Goal: Information Seeking & Learning: Find contact information

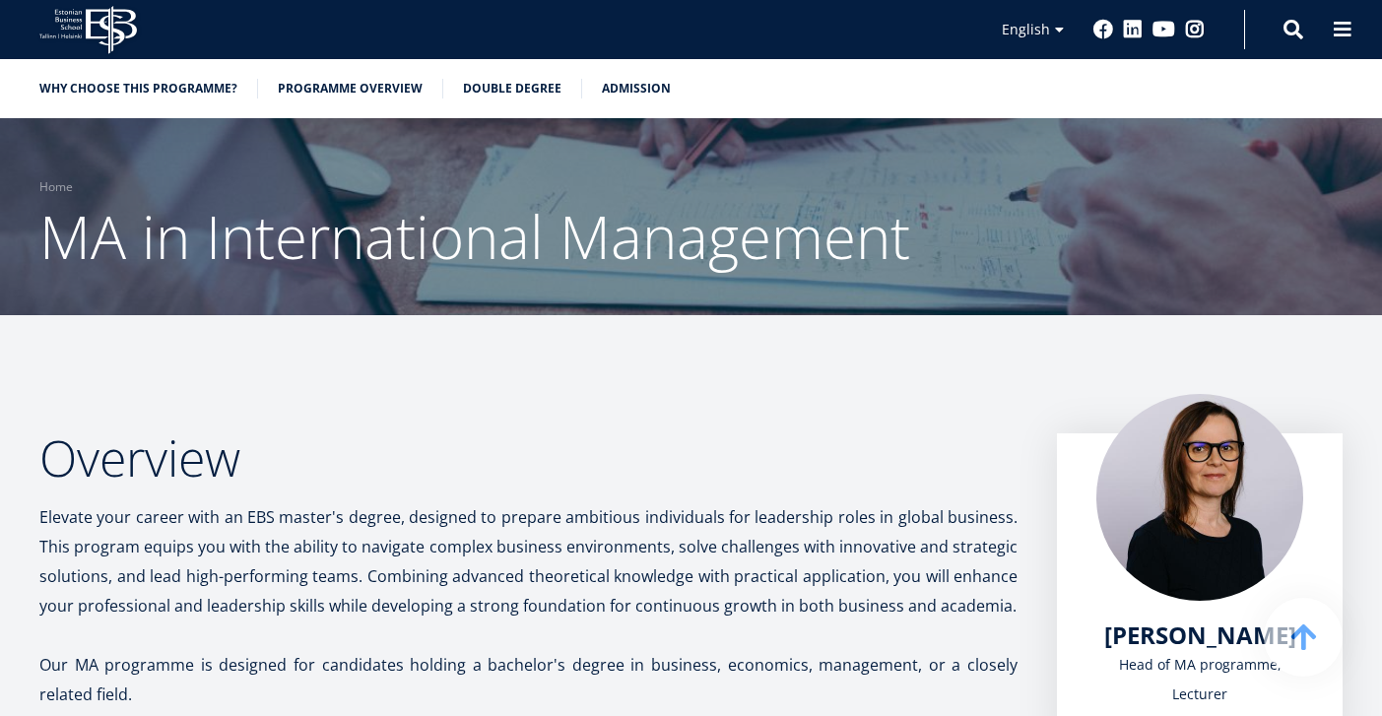
scroll to position [2658, 0]
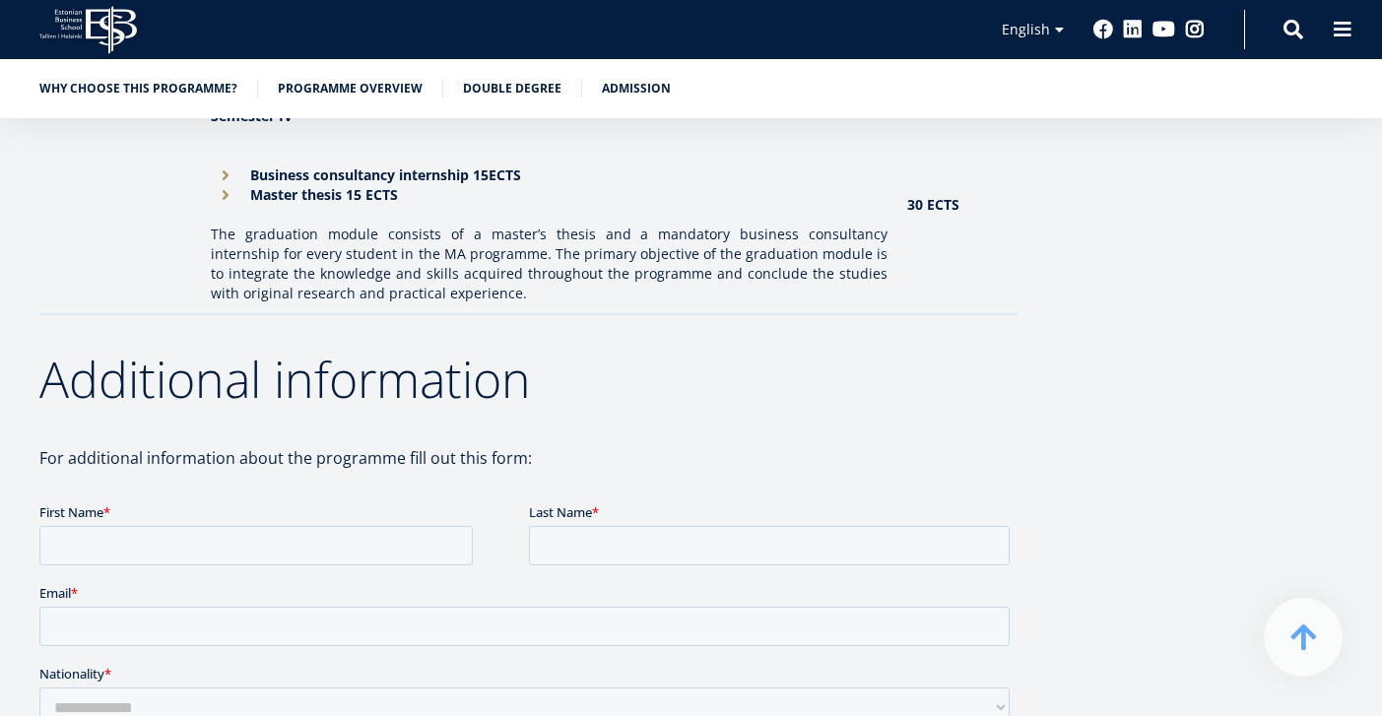
click at [1070, 293] on aside "[PERSON_NAME] Head of MA programme, Lecturer 2 years 120 ECTS Session-based stu…" at bounding box center [1200, 152] width 286 height 4754
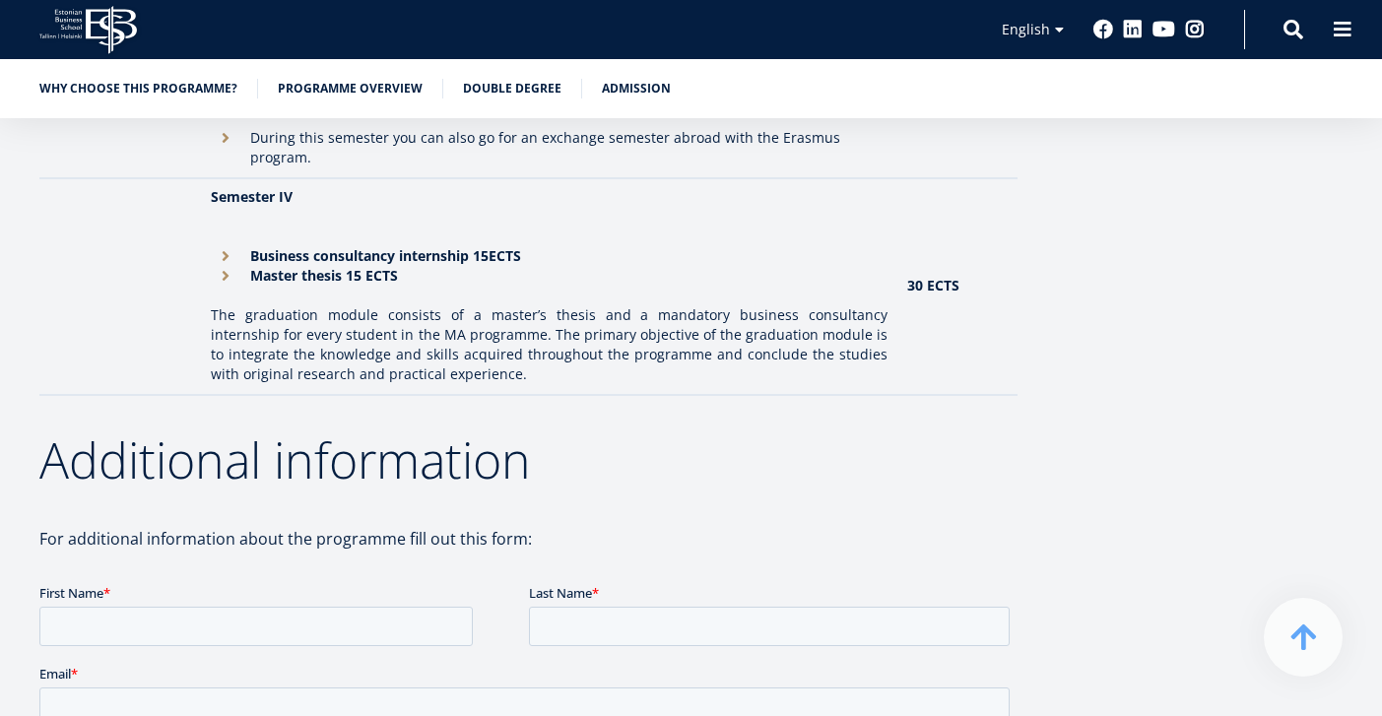
scroll to position [2540, 0]
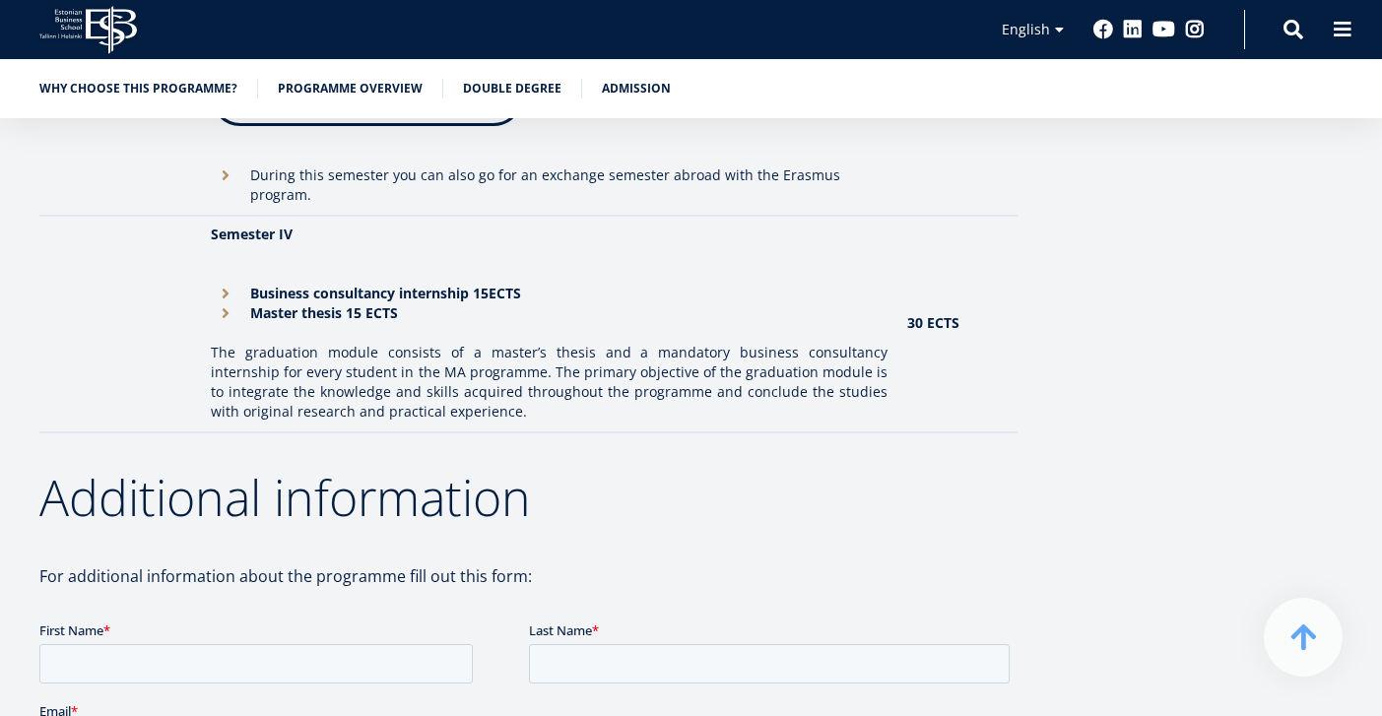
click at [996, 293] on td "30 ECTS" at bounding box center [957, 324] width 120 height 217
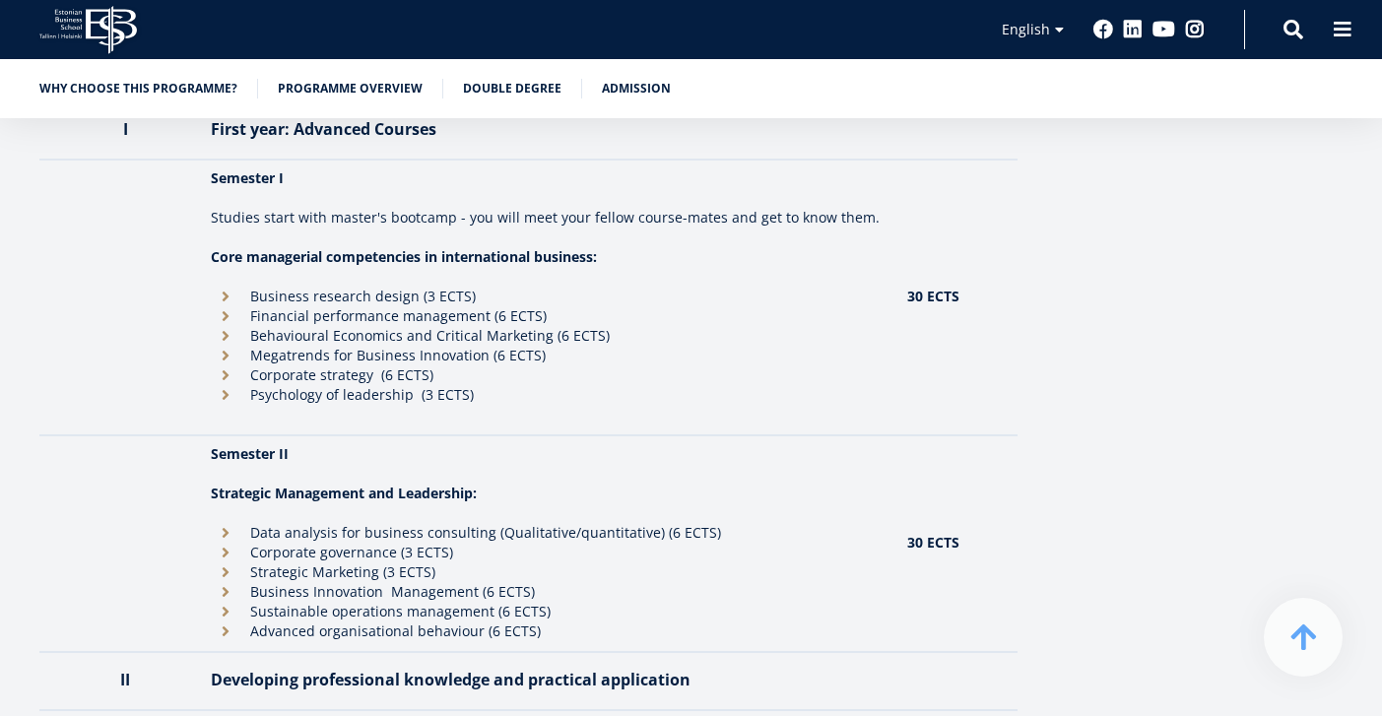
scroll to position [1752, 0]
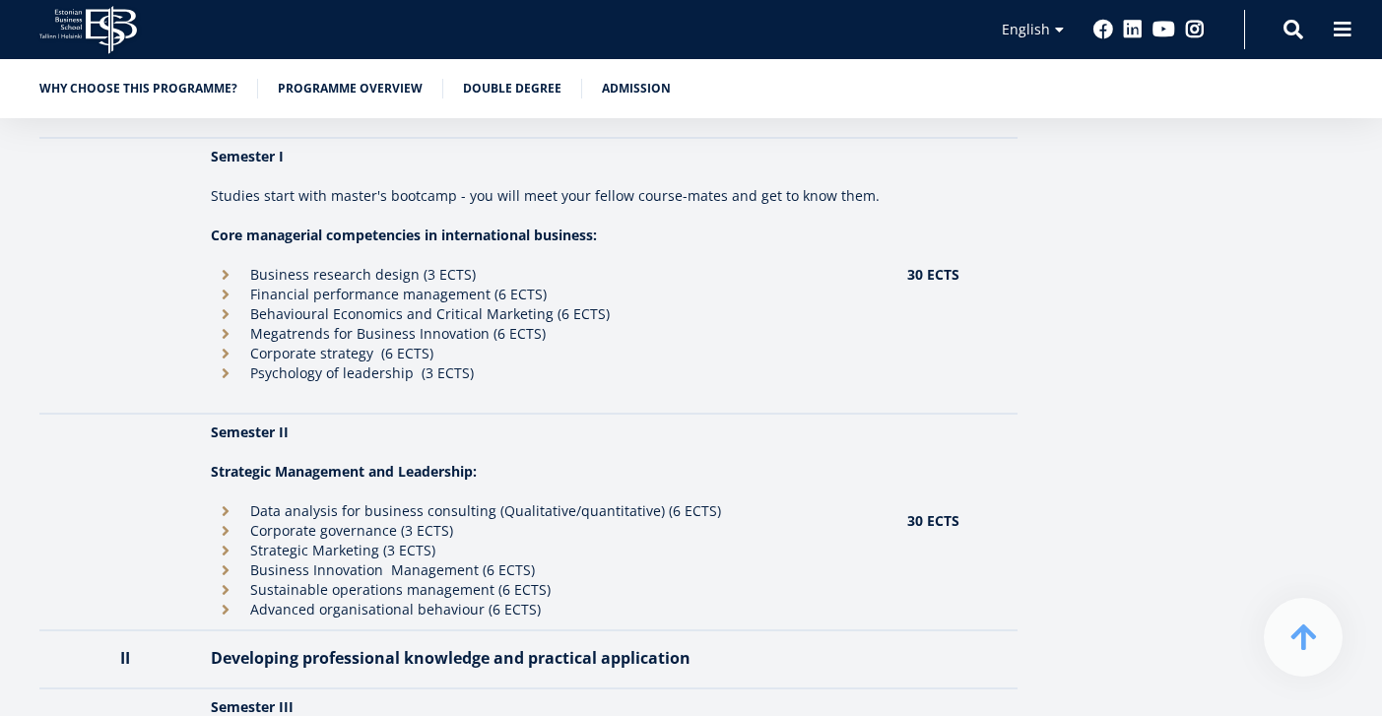
click at [916, 515] on strong "30 ECTS" at bounding box center [933, 520] width 52 height 19
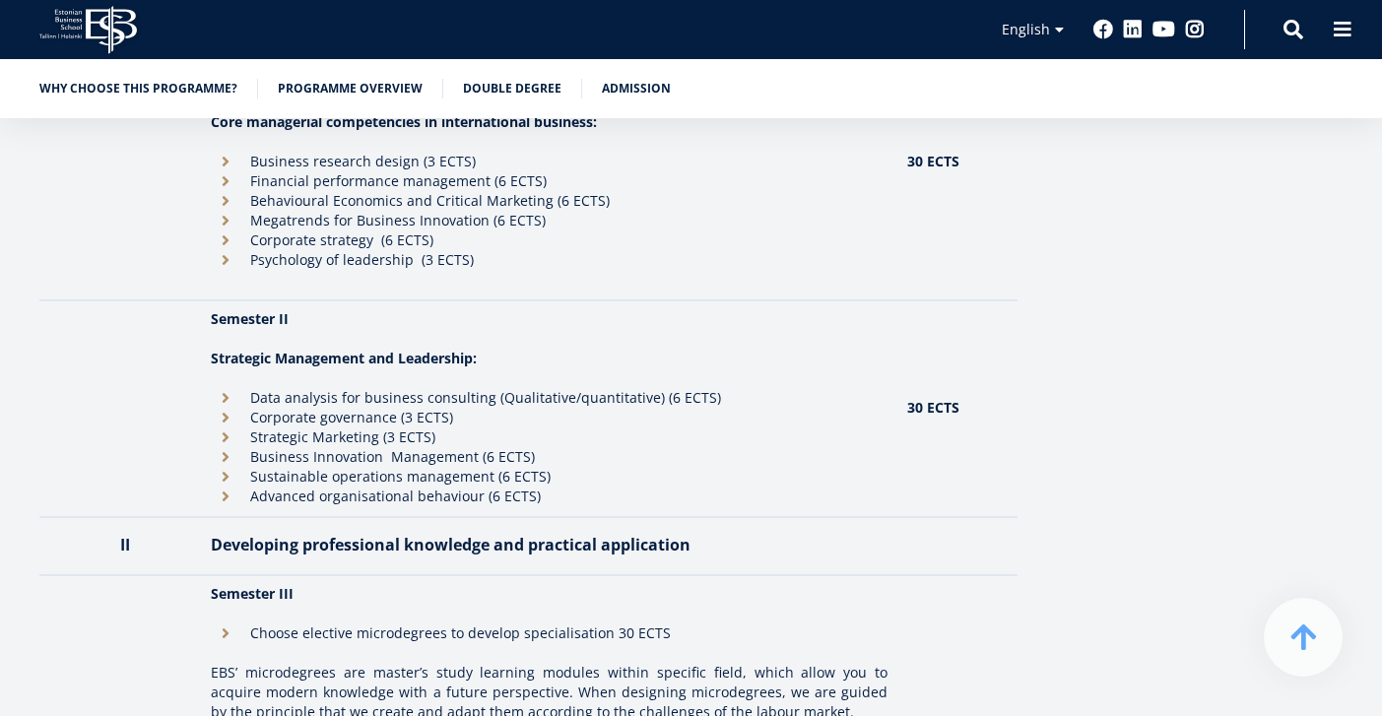
scroll to position [1870, 0]
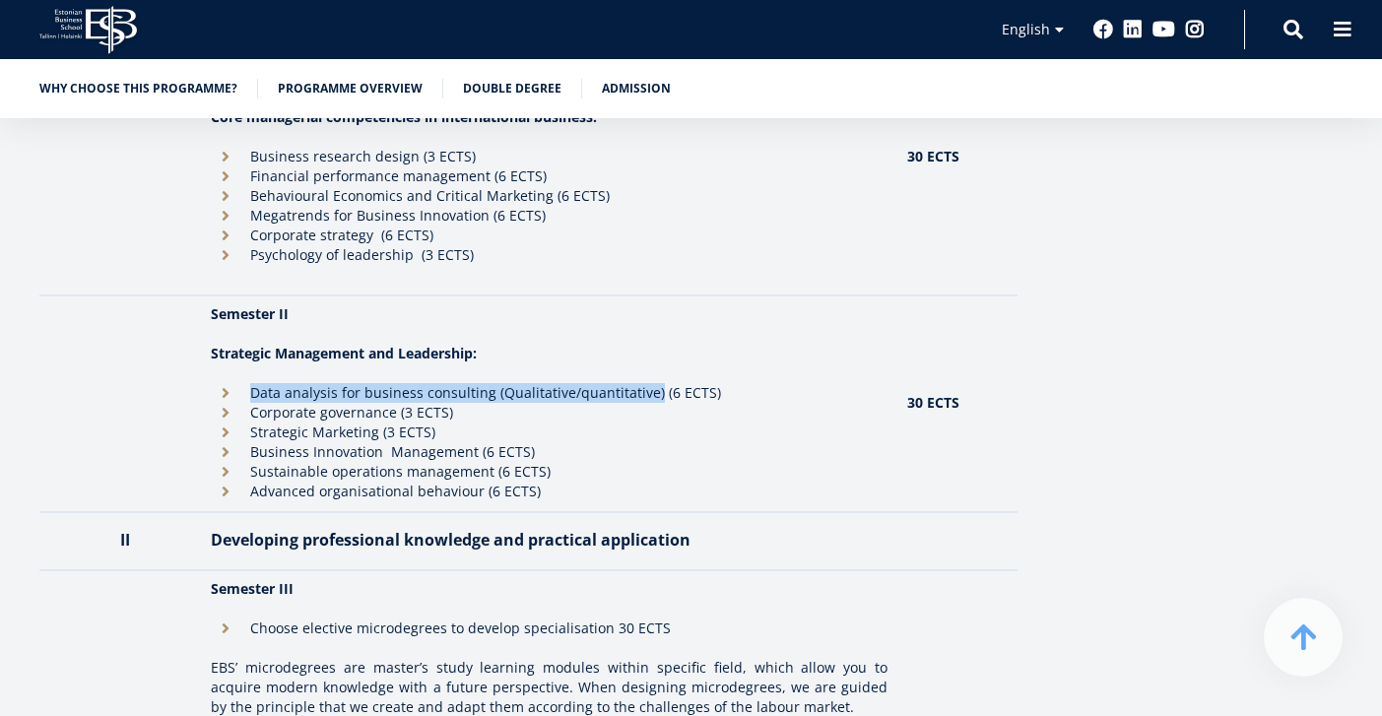
drag, startPoint x: 247, startPoint y: 390, endPoint x: 652, endPoint y: 395, distance: 404.8
click at [652, 395] on li "Data analysis for business consulting (Qualitative/quantitative) (6 ECTS)" at bounding box center [549, 393] width 677 height 20
copy li "Data analysis for business consulting (Qualitative/quantitative)"
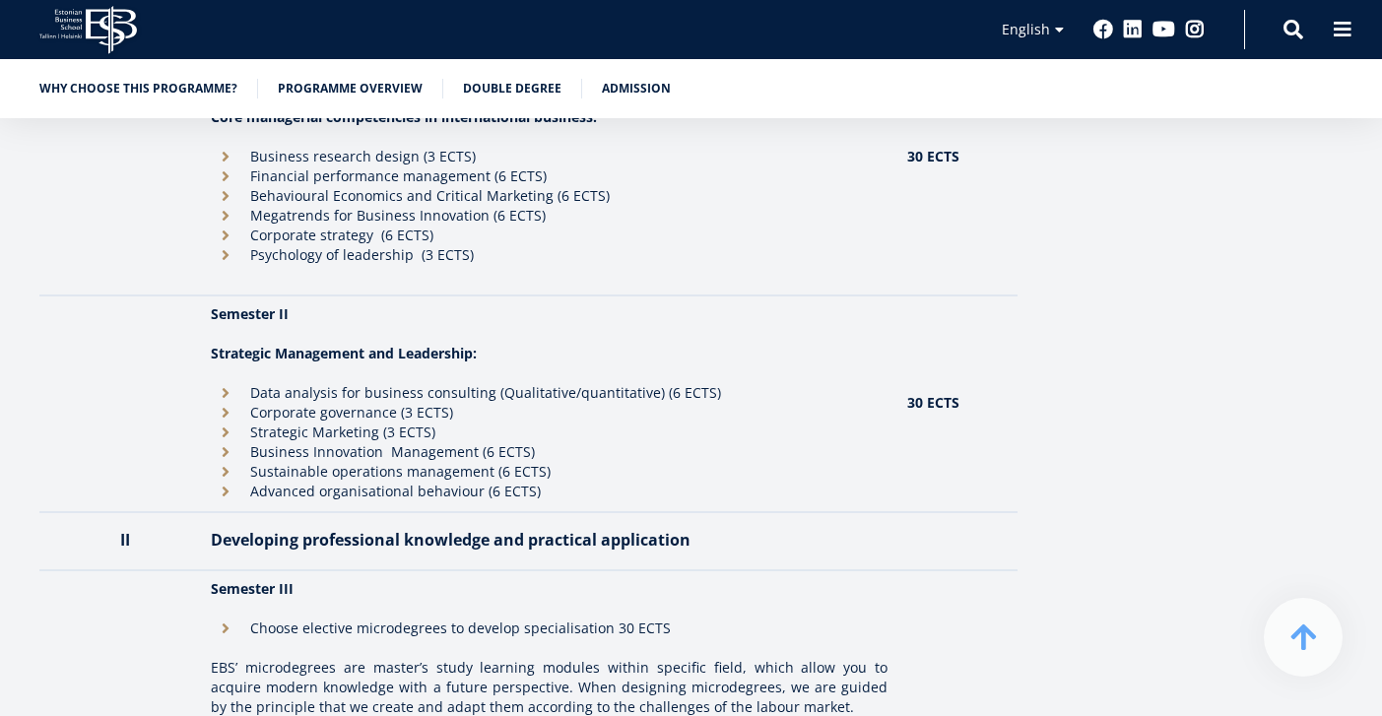
click at [817, 291] on td "Semester I Studies start with master's bootcamp - you will meet your fellow cou…" at bounding box center [549, 158] width 696 height 276
click at [392, 490] on li "Advanced organisational behaviour (6 ECTS)" at bounding box center [549, 492] width 677 height 20
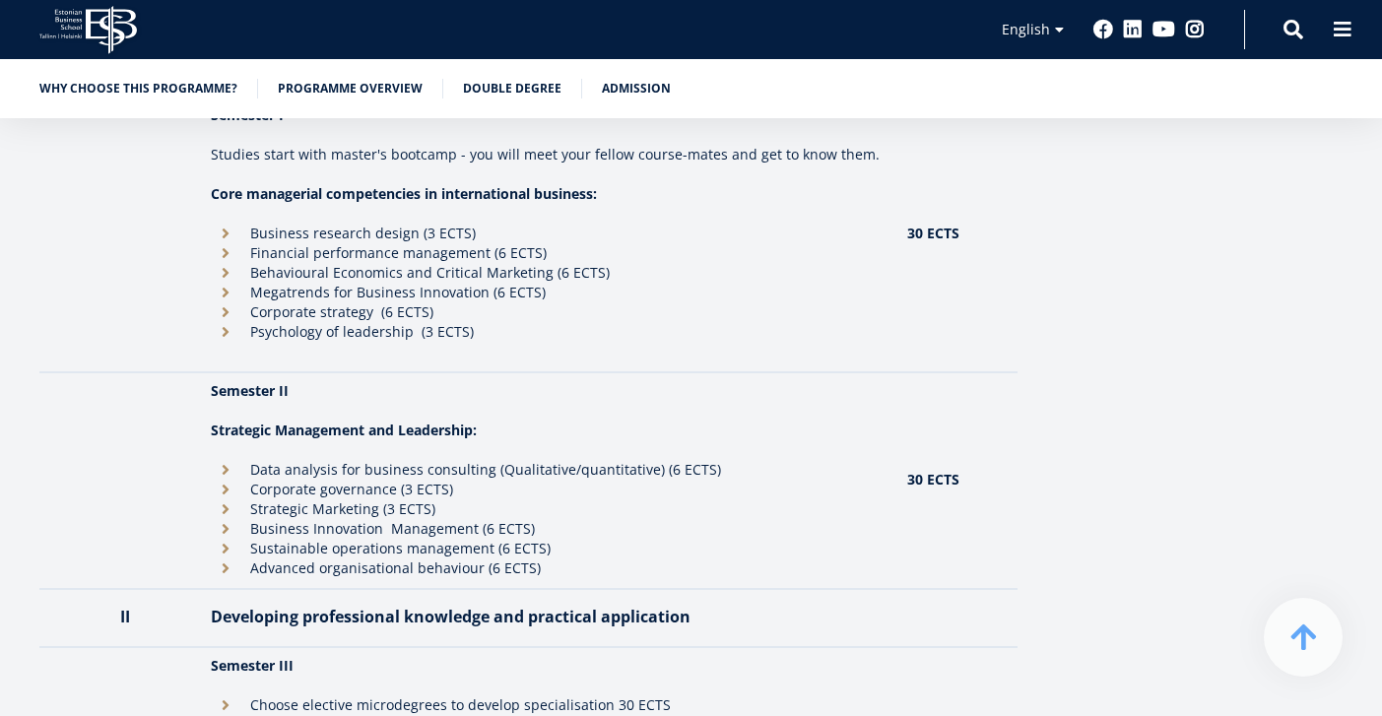
scroll to position [1791, 0]
click at [307, 238] on li "Business research design (3 ECTS)" at bounding box center [549, 236] width 677 height 20
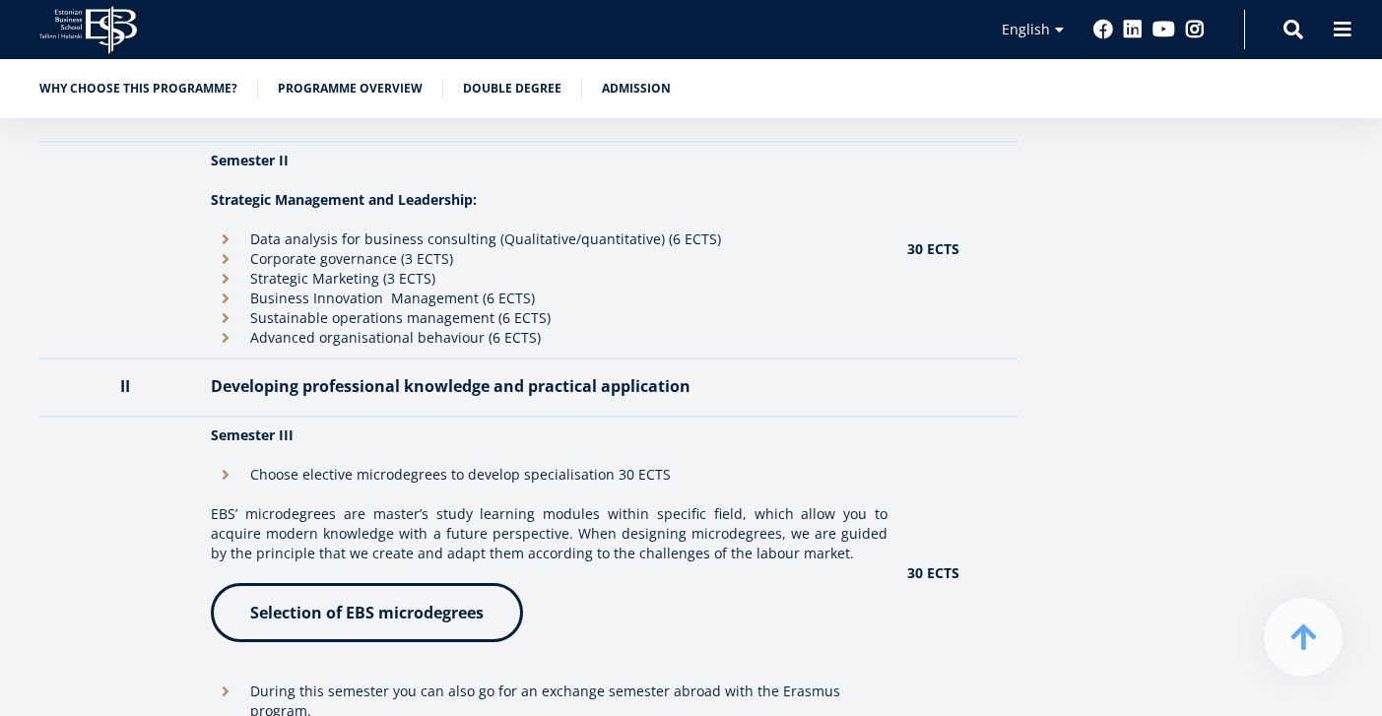
scroll to position [2028, 0]
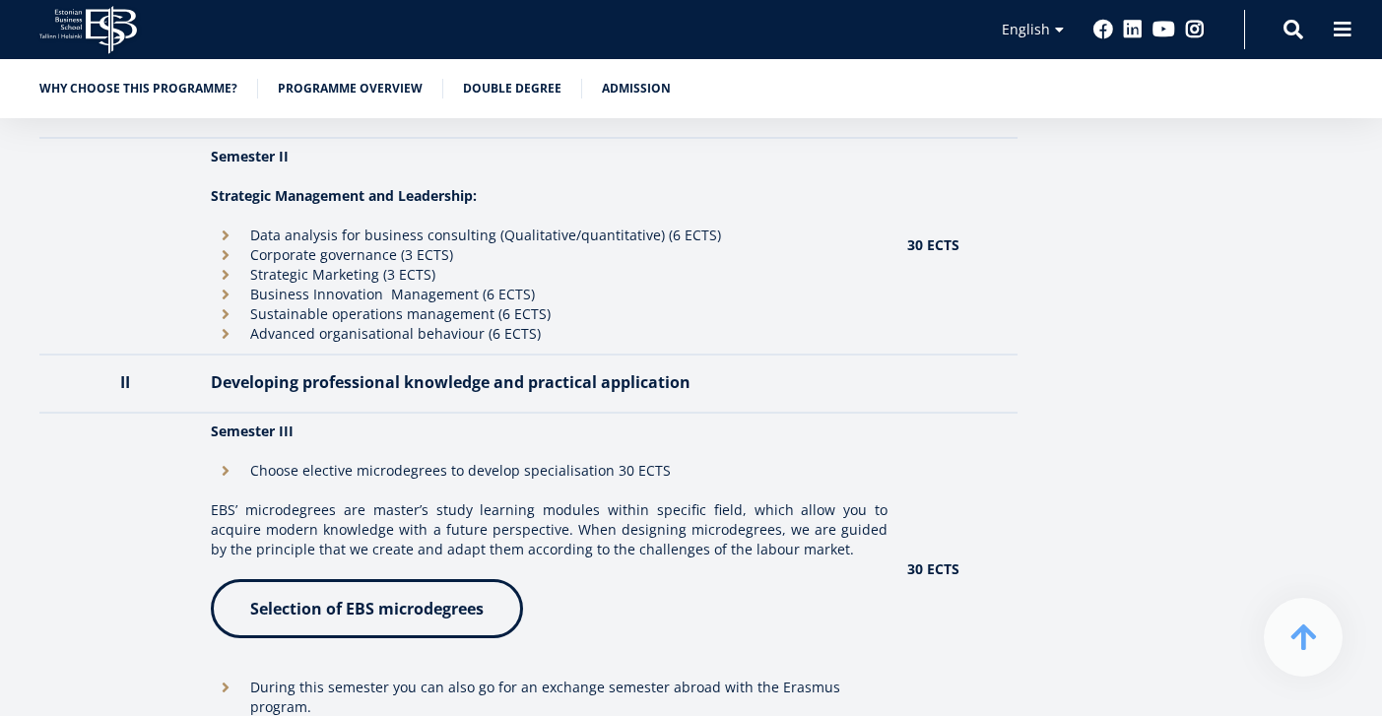
click at [194, 248] on td at bounding box center [120, 246] width 162 height 217
click at [216, 248] on li "Corporate governance (3 ECTS)" at bounding box center [549, 255] width 677 height 20
drag, startPoint x: 252, startPoint y: 255, endPoint x: 397, endPoint y: 256, distance: 144.8
click at [397, 256] on li "Corporate governance (3 ECTS)" at bounding box center [549, 255] width 677 height 20
copy li "Corporate governance"
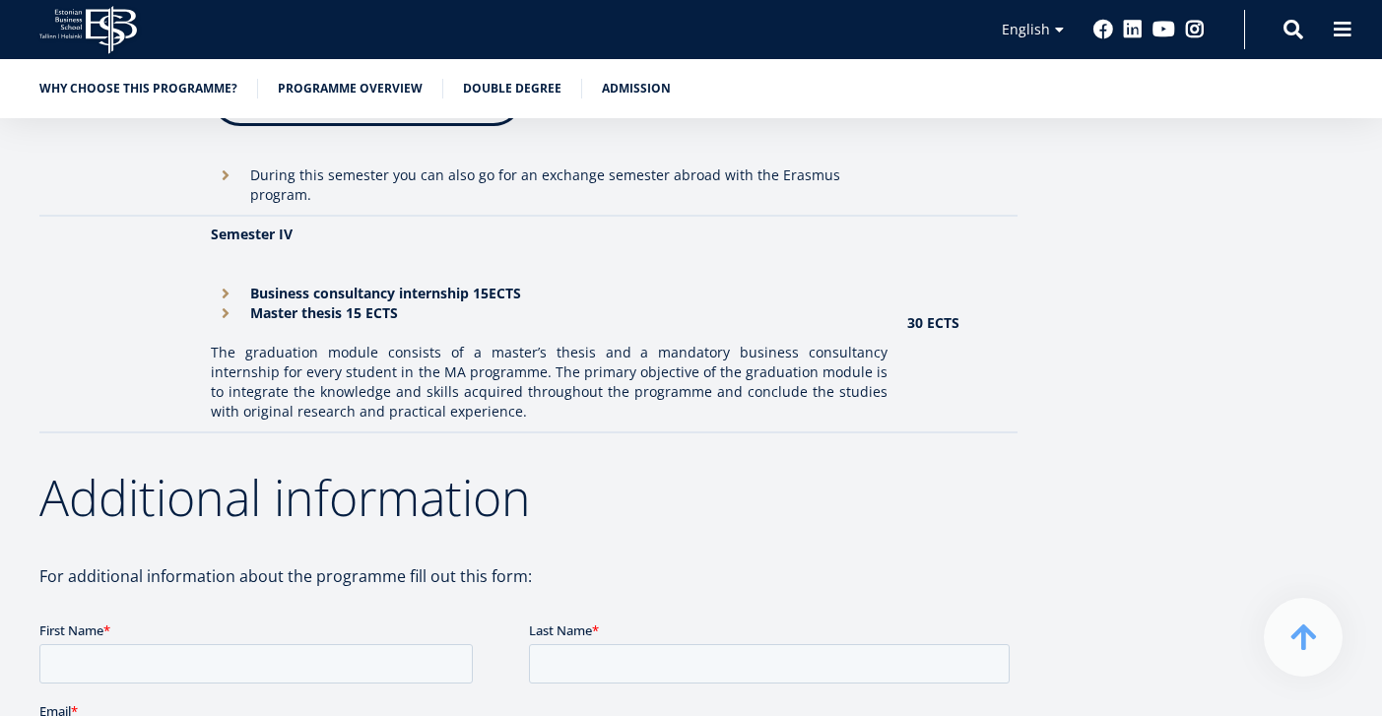
scroll to position [2579, 0]
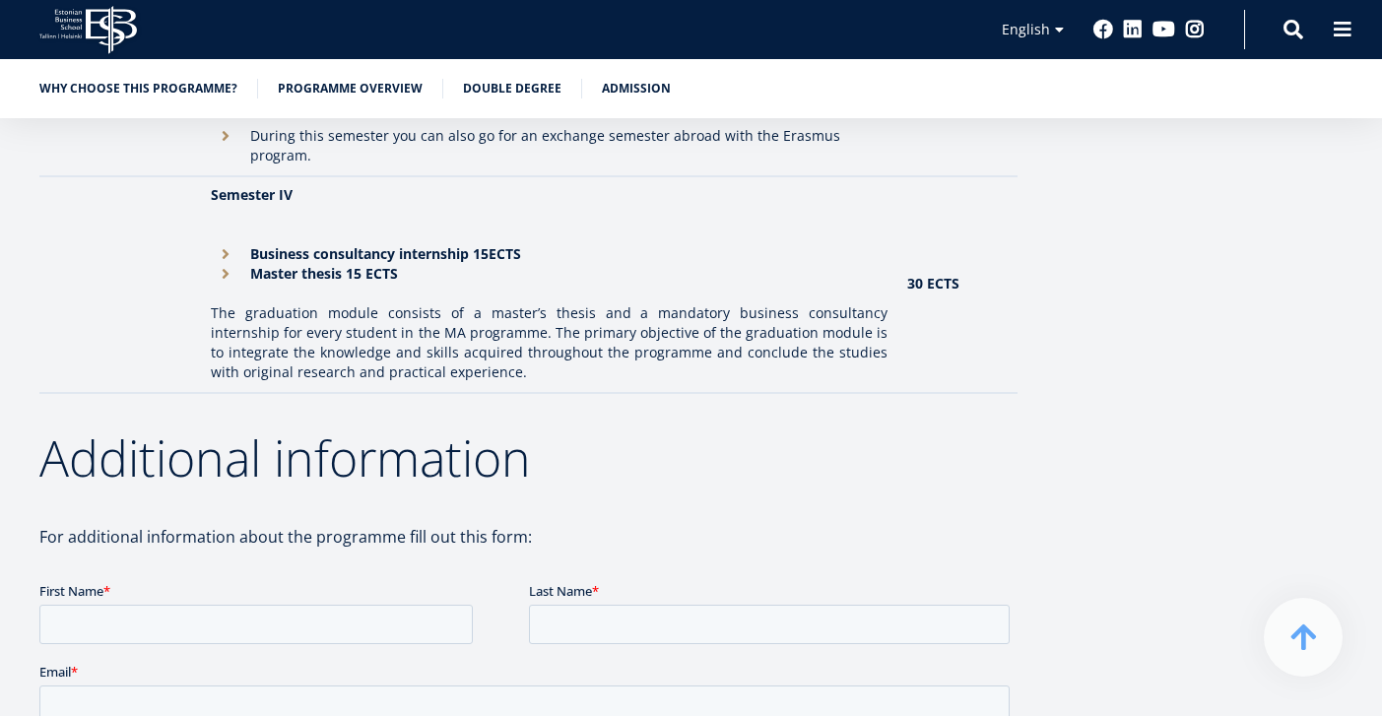
click at [890, 269] on td "Semester IV Business consultancy internship 15ECTS Master thesis 15 ECTS The gr…" at bounding box center [549, 284] width 696 height 217
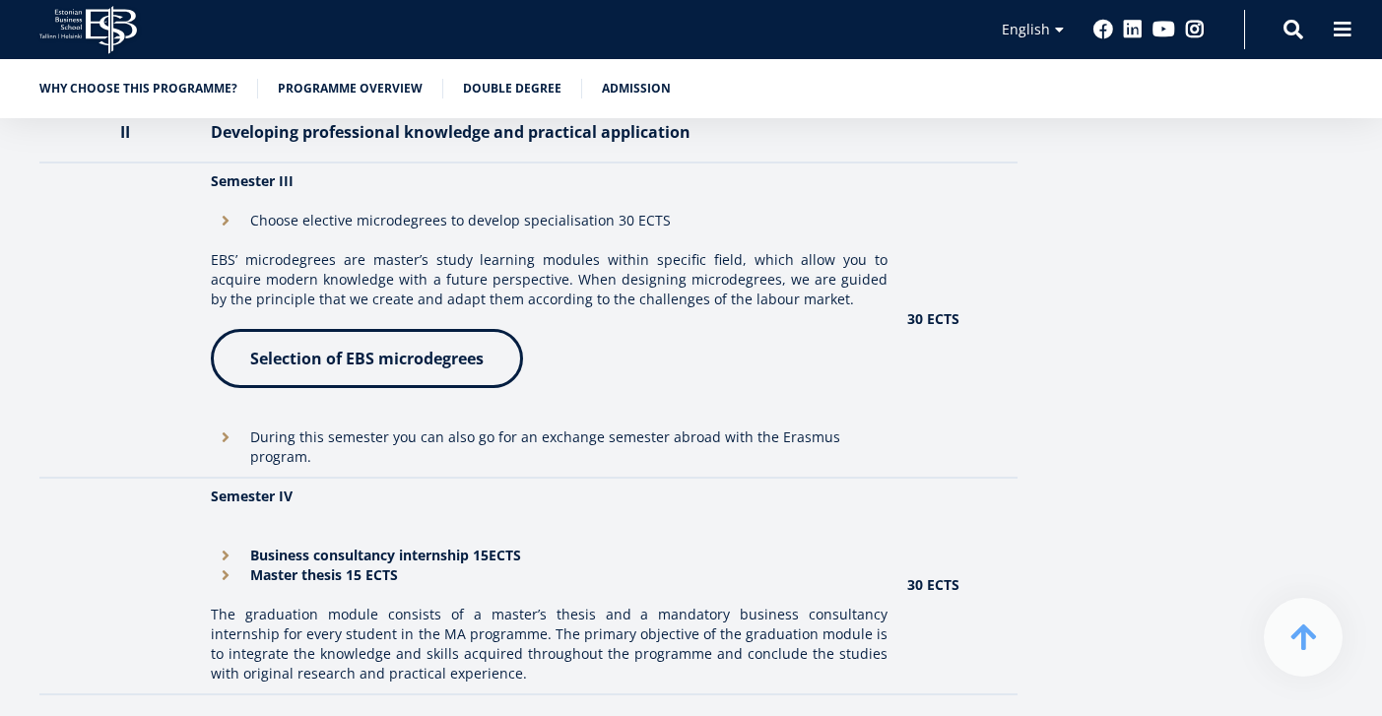
scroll to position [2264, 0]
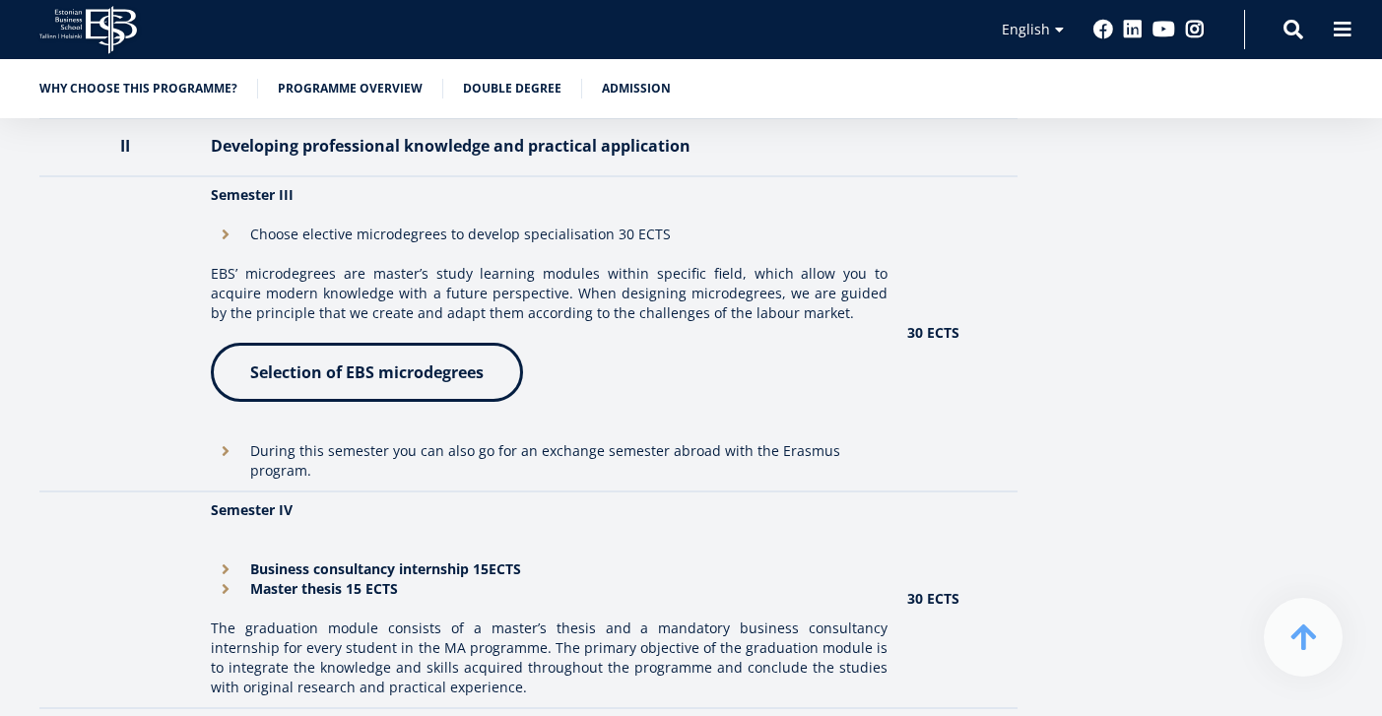
click at [942, 285] on td "30 ECTS" at bounding box center [957, 333] width 120 height 315
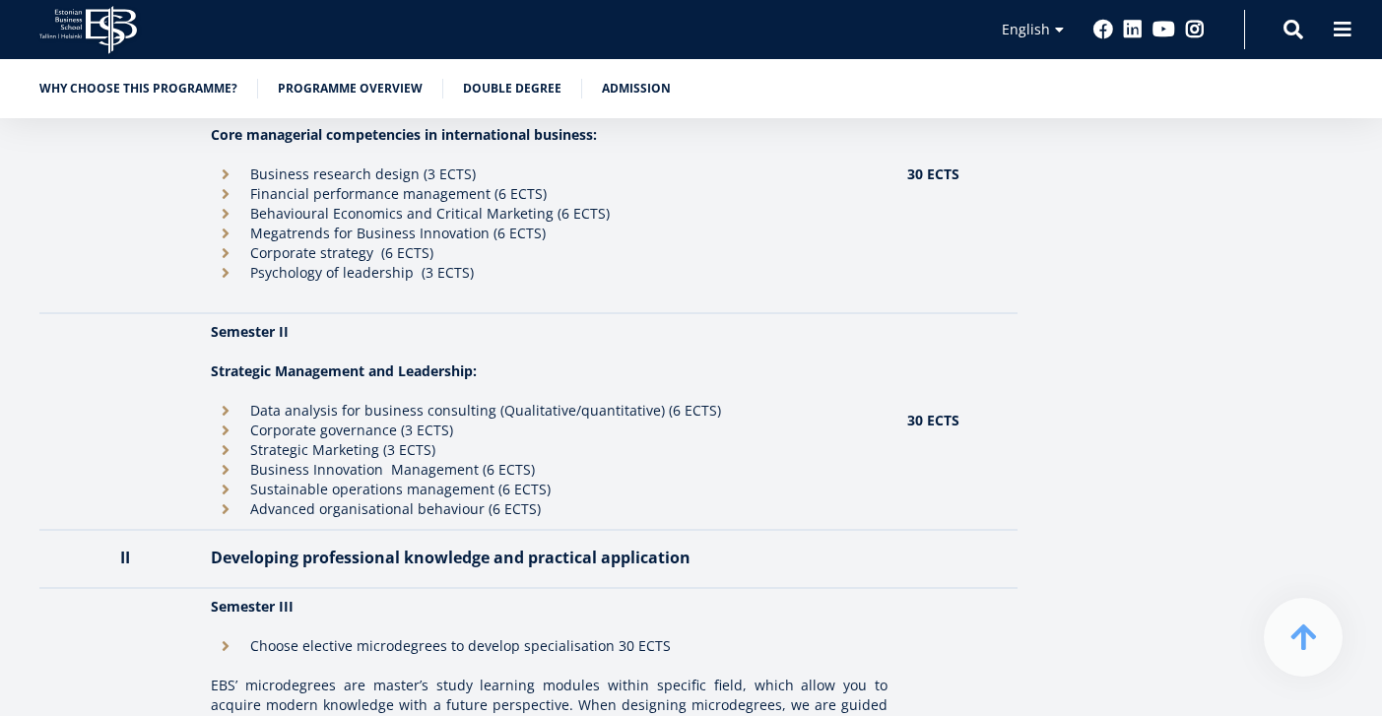
scroll to position [1791, 0]
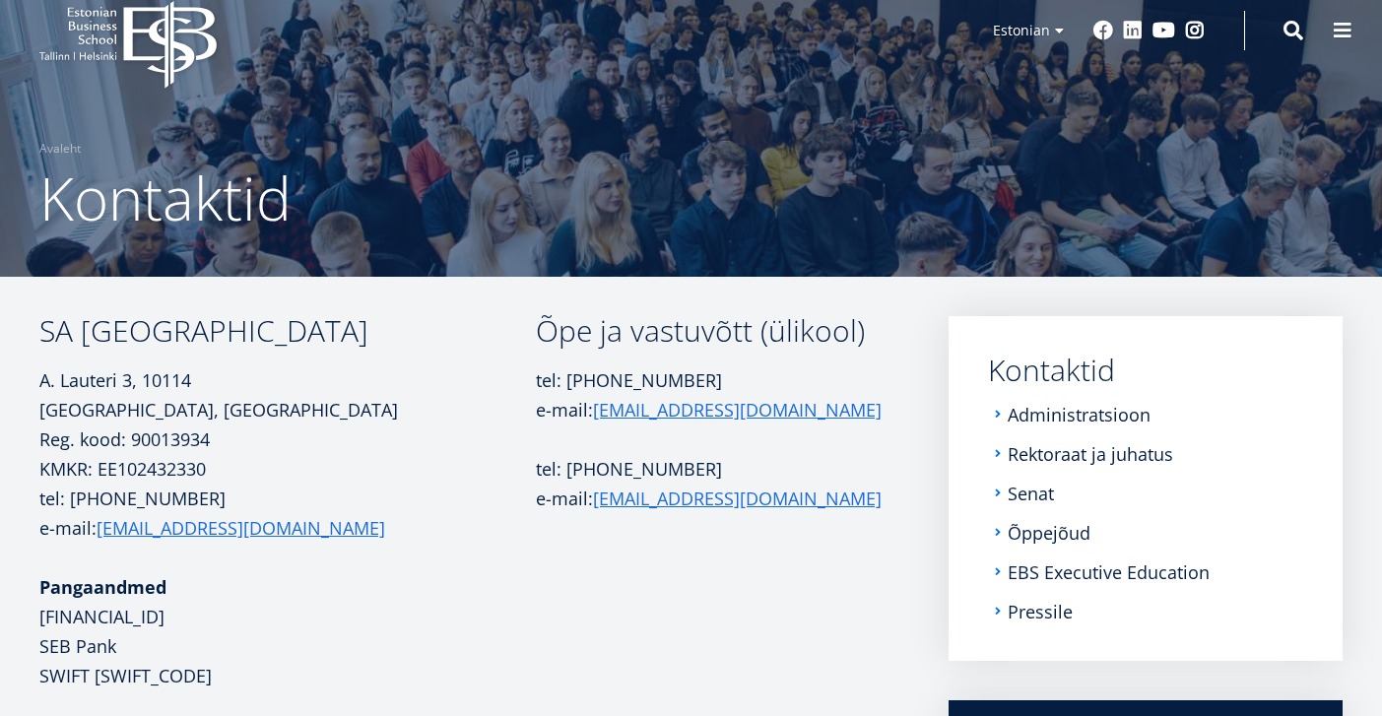
scroll to position [39, 0]
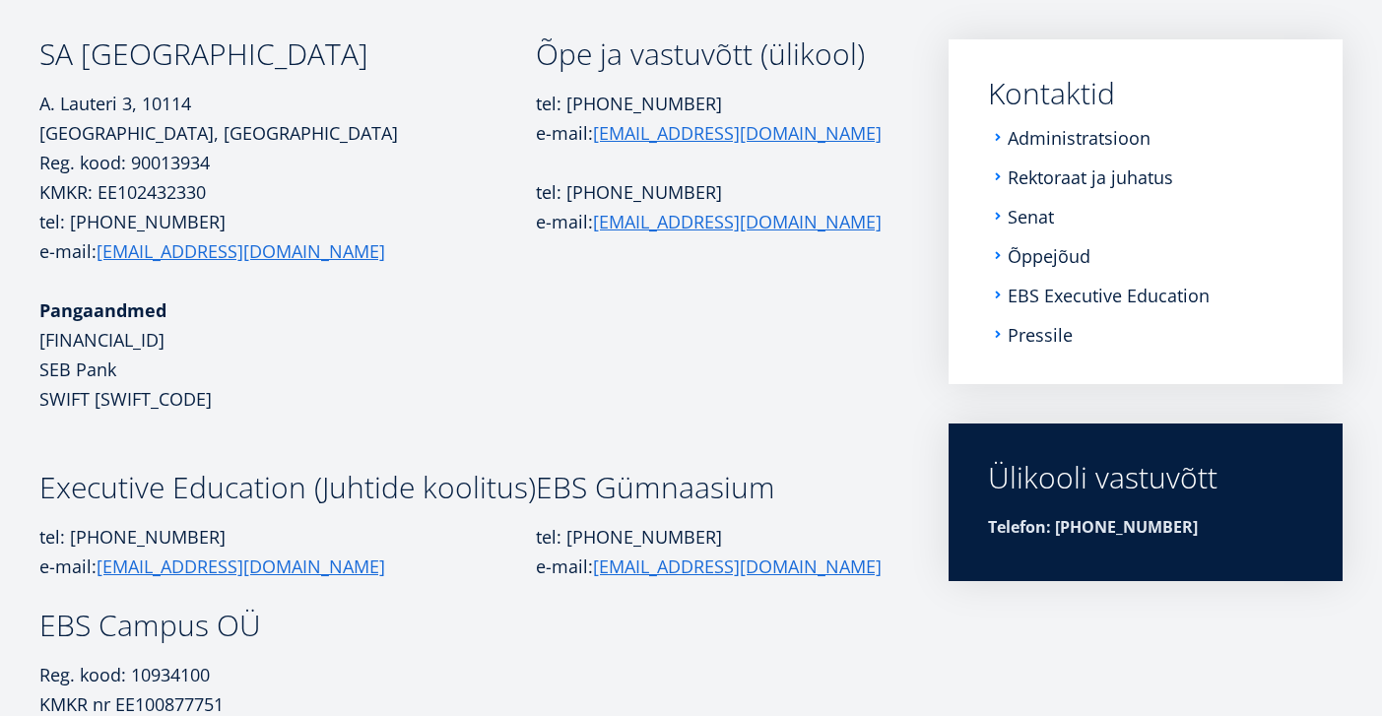
scroll to position [315, 0]
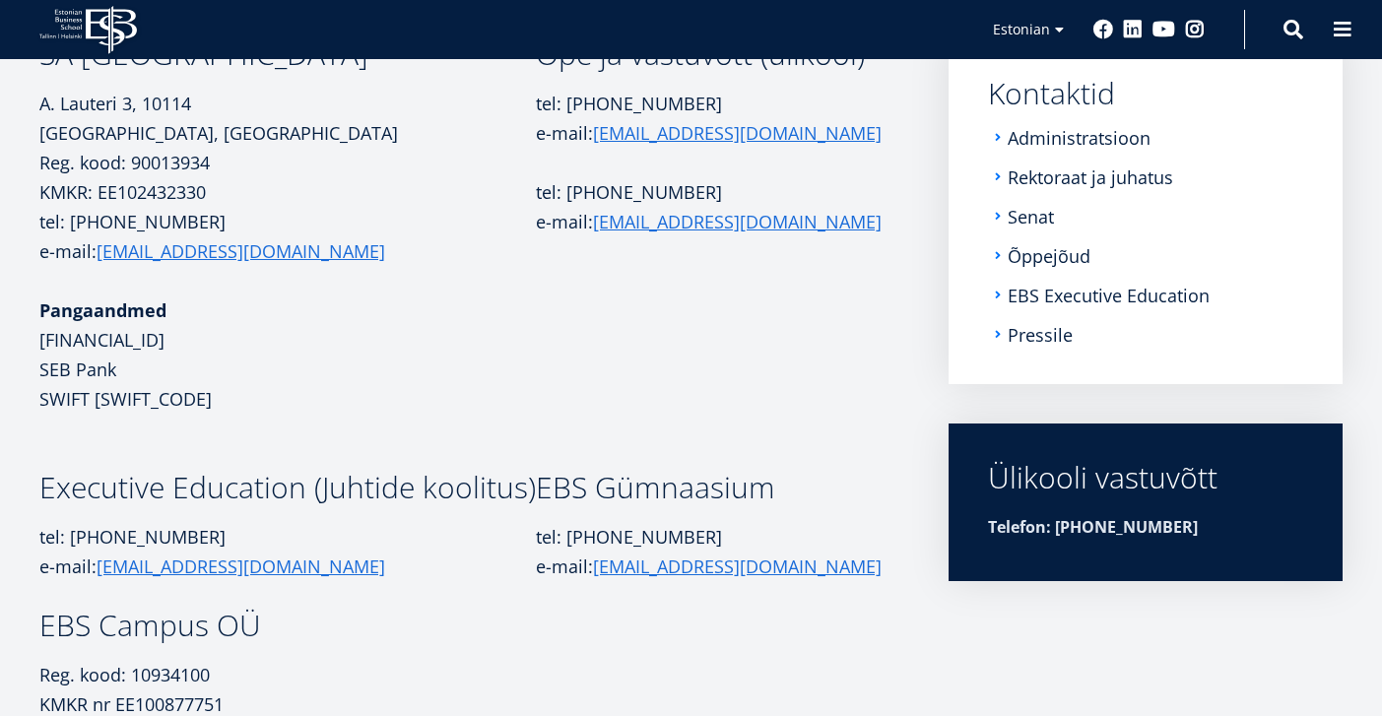
click at [671, 329] on td "Õpe ja vastuvõtt (ülikool) tel: +372 665 1325 e-mail: info@ebs.ee tel: +372 665…" at bounding box center [711, 255] width 351 height 433
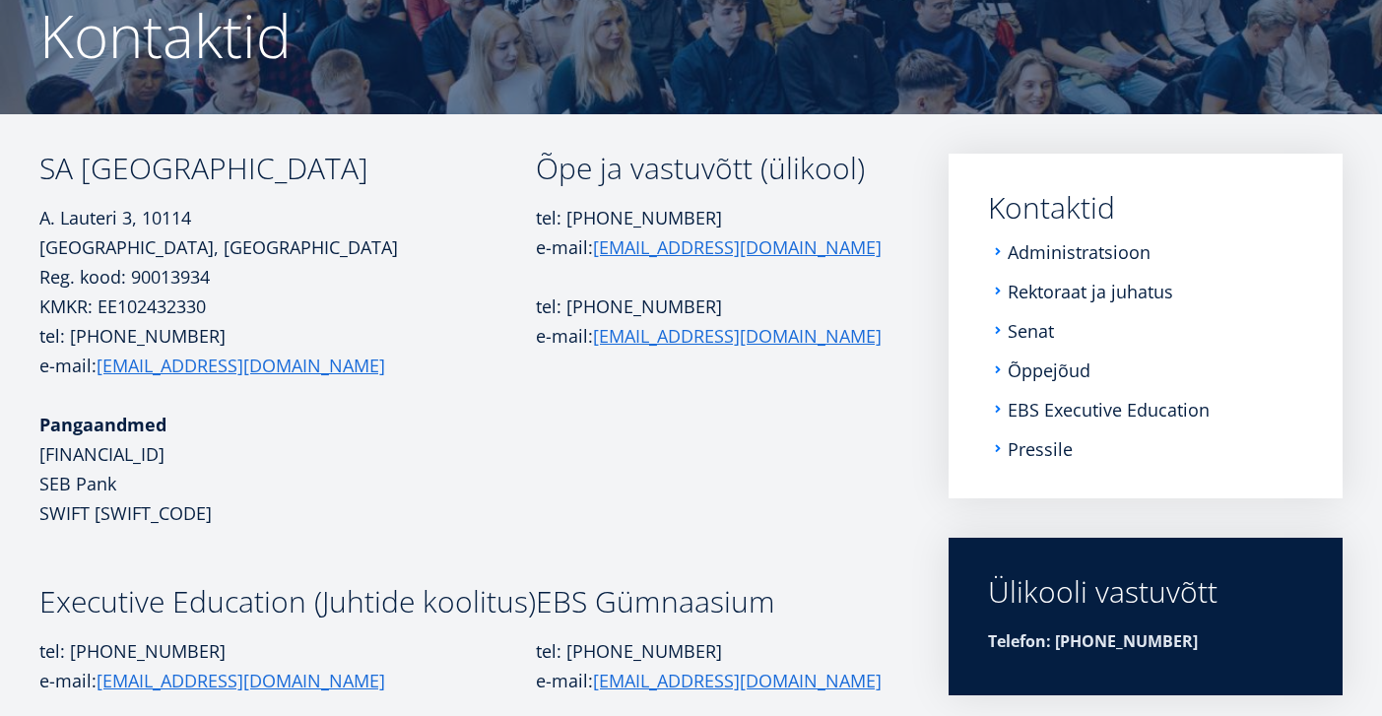
scroll to position [180, 0]
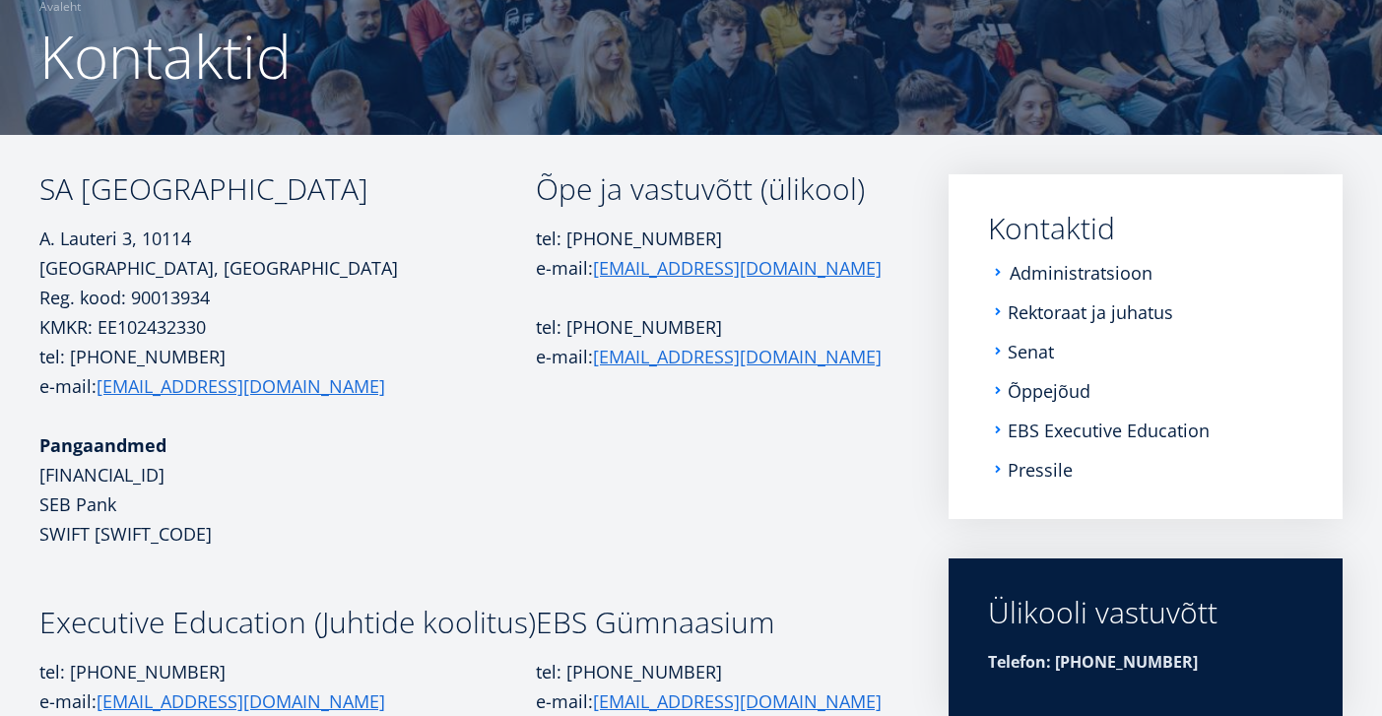
click at [1056, 274] on link "Administratsioon" at bounding box center [1080, 273] width 143 height 20
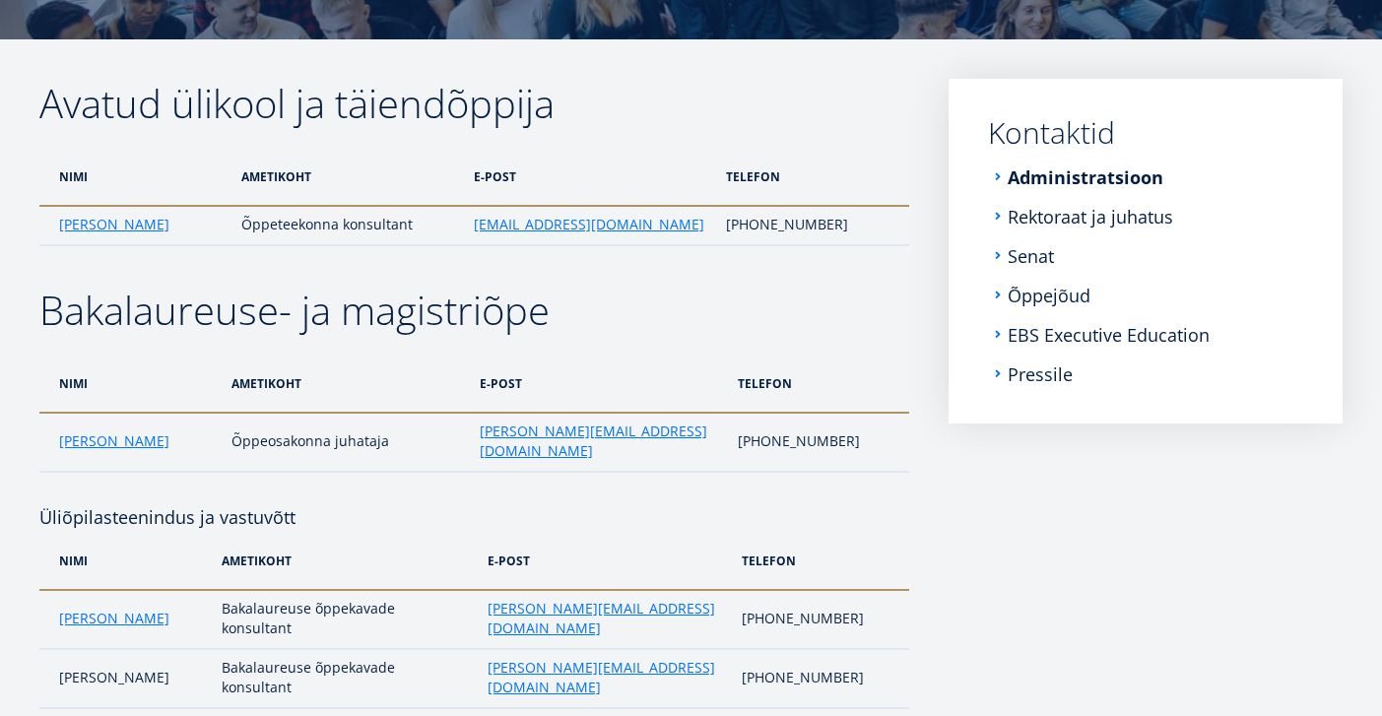
scroll to position [315, 0]
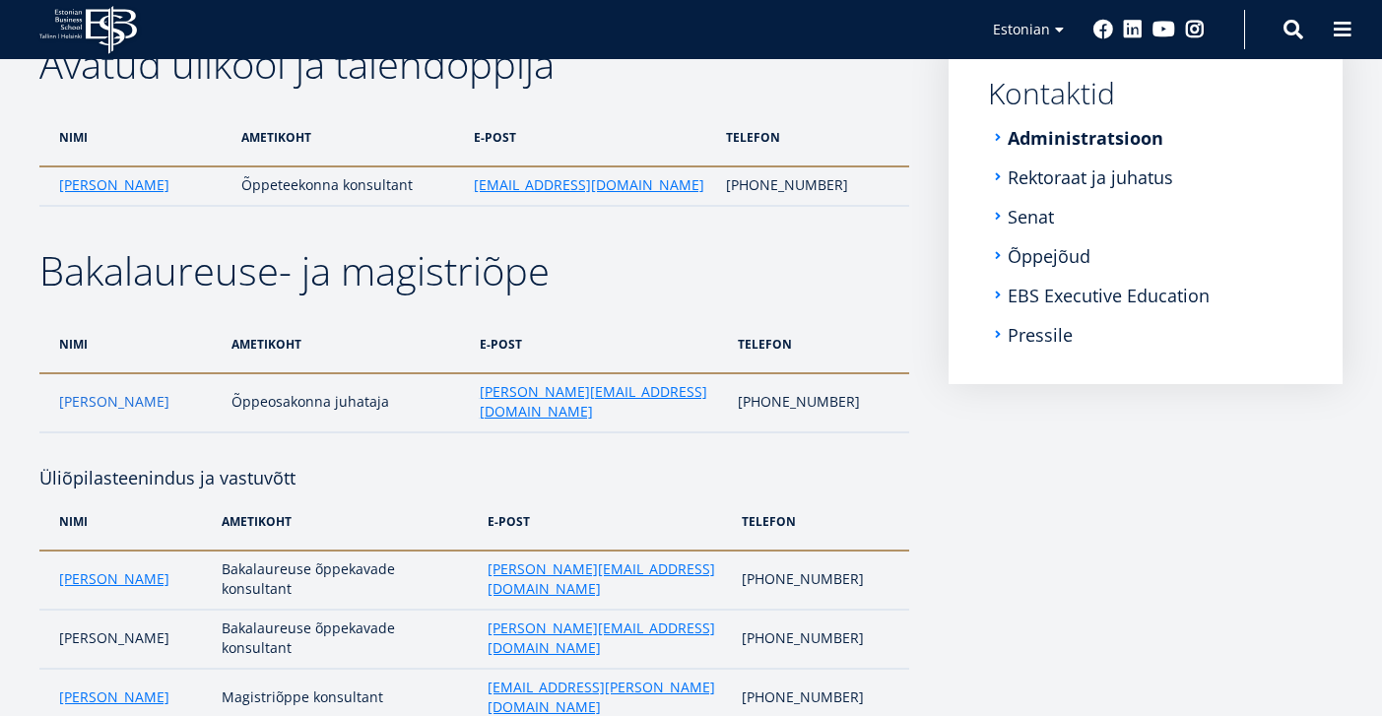
drag, startPoint x: 165, startPoint y: 392, endPoint x: 68, endPoint y: 381, distance: 98.1
click at [68, 381] on td "Monika Siiraki" at bounding box center [130, 402] width 182 height 59
click at [645, 386] on td "[PERSON_NAME][EMAIL_ADDRESS][DOMAIN_NAME]" at bounding box center [599, 402] width 259 height 59
drag, startPoint x: 640, startPoint y: 402, endPoint x: 468, endPoint y: 385, distance: 173.2
click at [470, 385] on td "[PERSON_NAME][EMAIL_ADDRESS][DOMAIN_NAME]" at bounding box center [599, 402] width 259 height 59
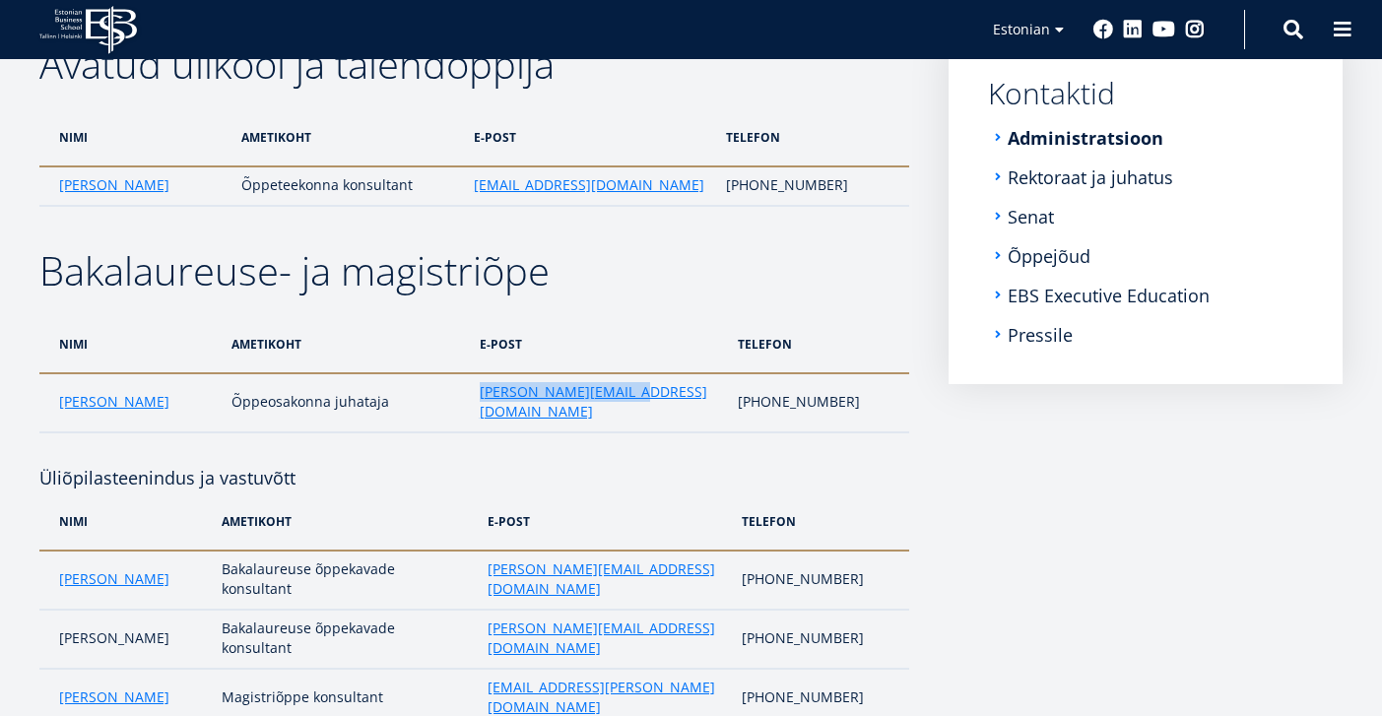
copy link "[PERSON_NAME][EMAIL_ADDRESS][DOMAIN_NAME]"
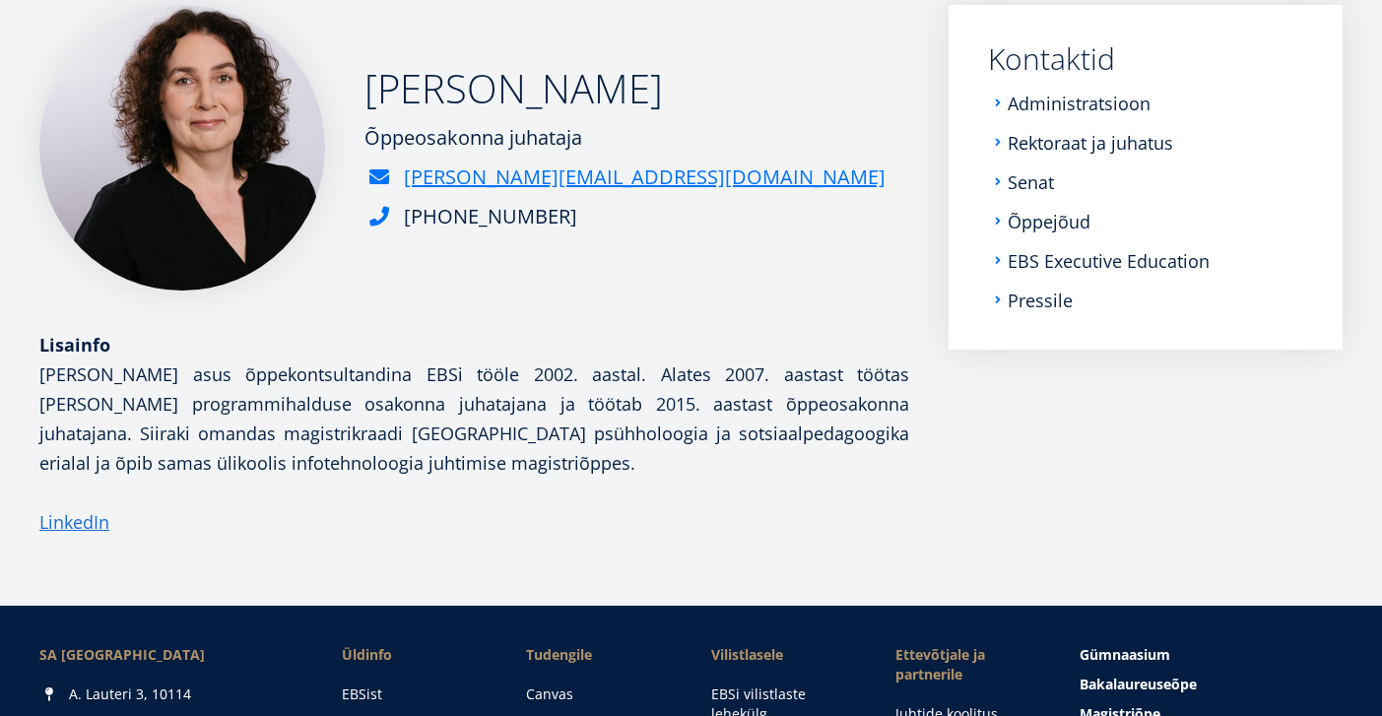
scroll to position [305, 0]
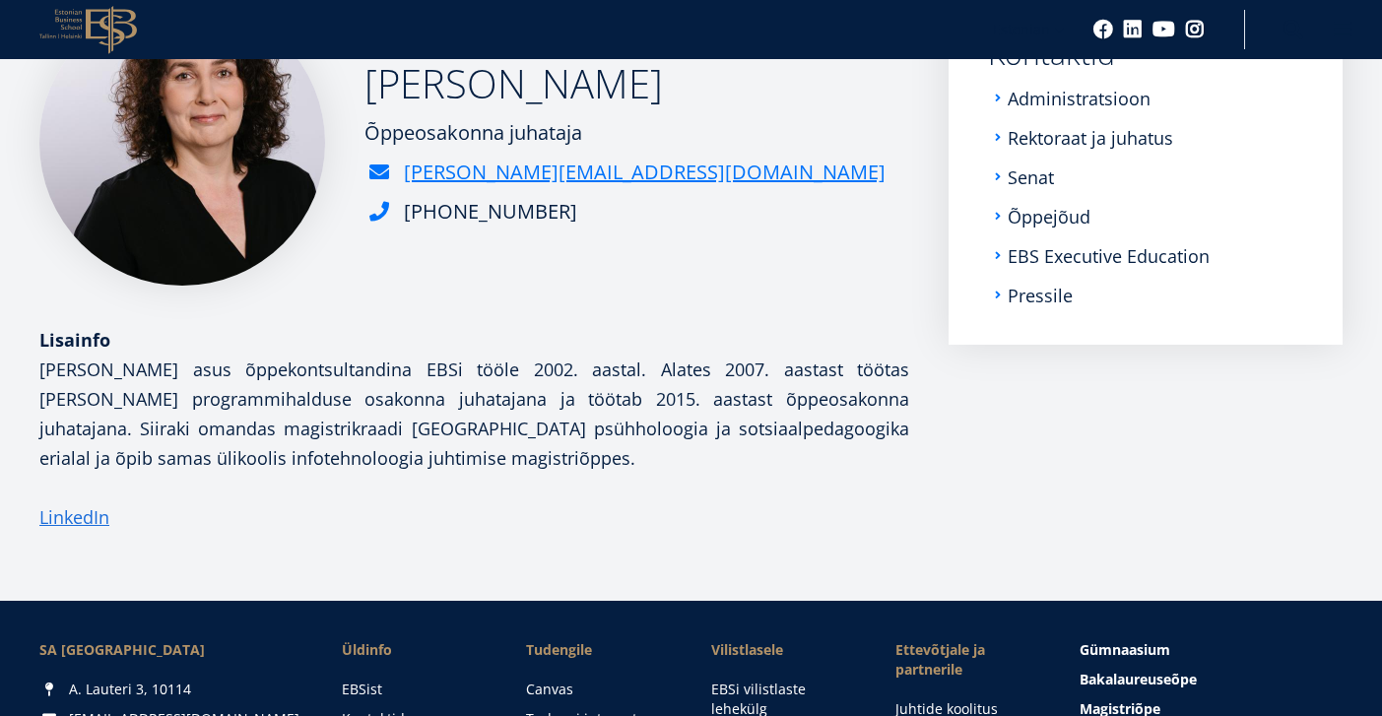
click at [1039, 114] on ul "Administratsioon Rektoraat ja juhatus Senat Õppejõud EBS Executive Education Pr…" at bounding box center [1145, 197] width 315 height 217
click at [1039, 103] on link "Administratsioon" at bounding box center [1080, 99] width 143 height 20
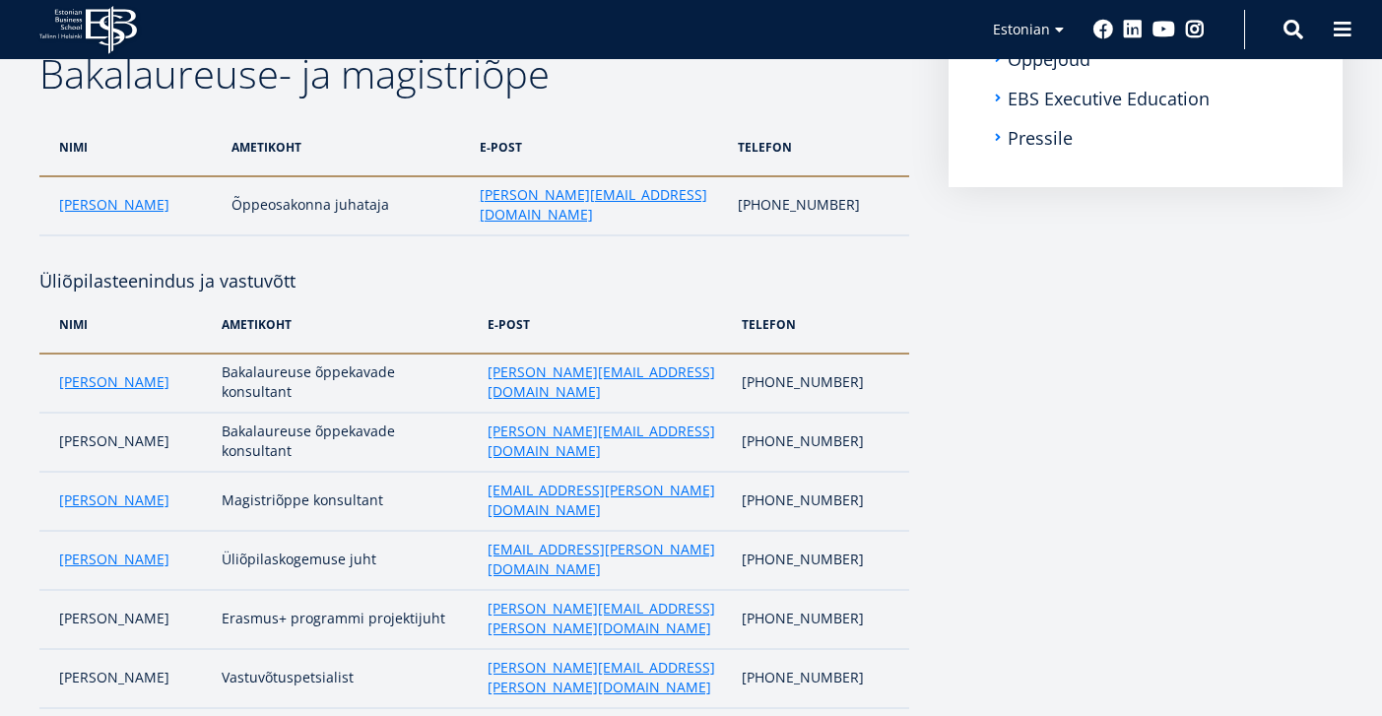
scroll to position [473, 0]
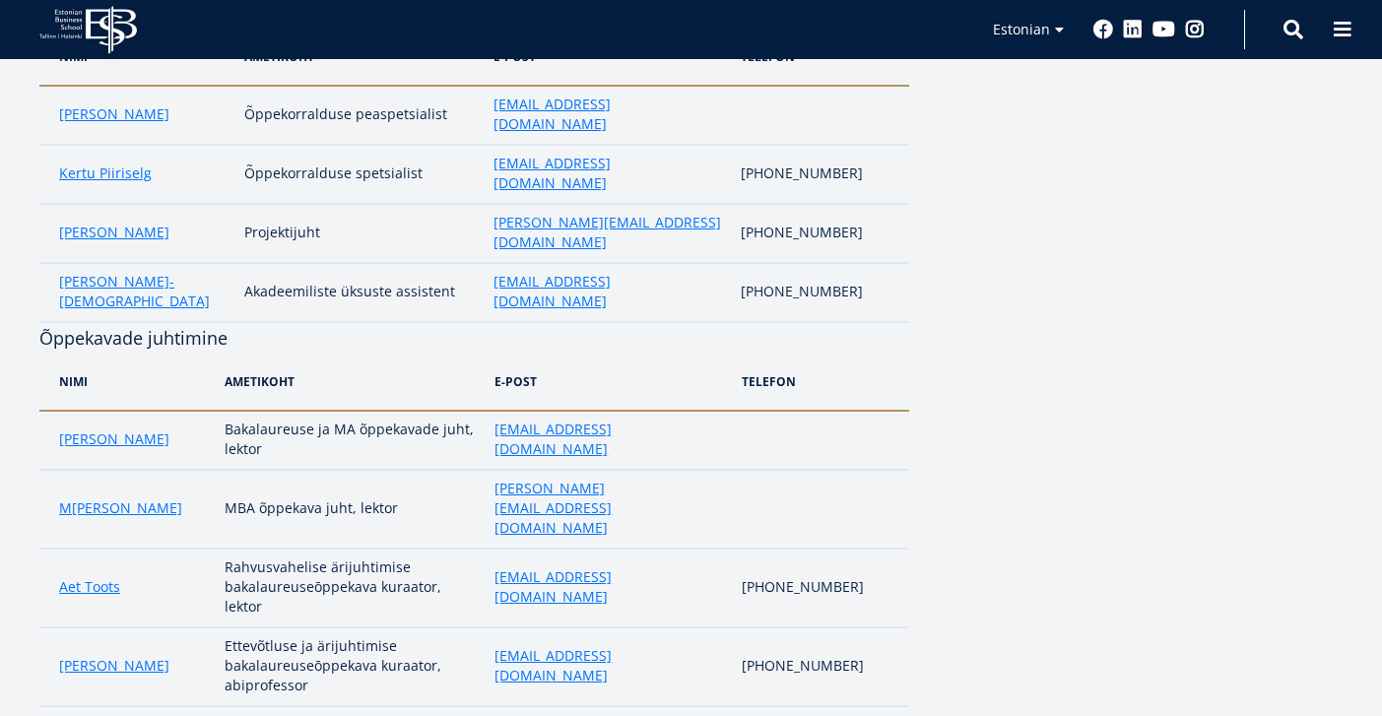
scroll to position [1261, 0]
